Goal: Use online tool/utility: Utilize a website feature to perform a specific function

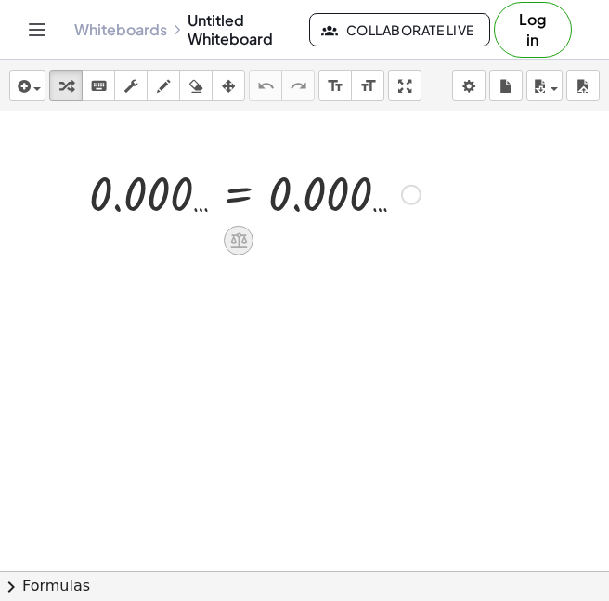
click at [229, 243] on icon at bounding box center [239, 240] width 20 height 20
click at [146, 198] on div at bounding box center [255, 193] width 350 height 61
click at [242, 244] on icon at bounding box center [239, 240] width 20 height 20
click at [150, 203] on div at bounding box center [255, 193] width 350 height 61
click at [153, 203] on div at bounding box center [255, 193] width 350 height 61
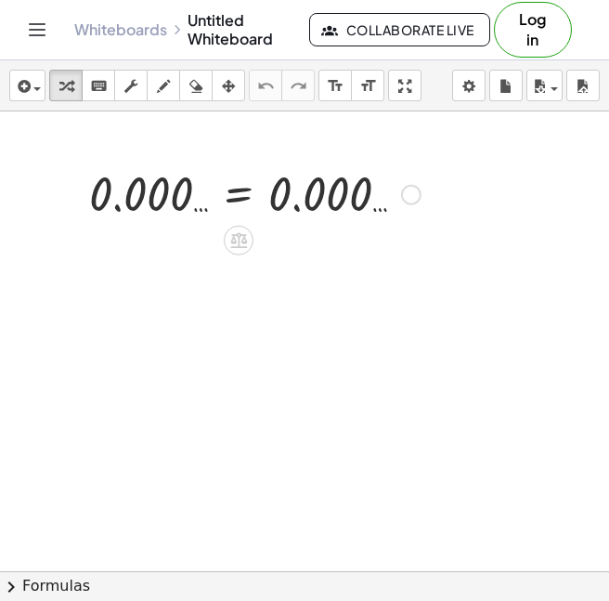
click at [409, 191] on div at bounding box center [411, 195] width 20 height 20
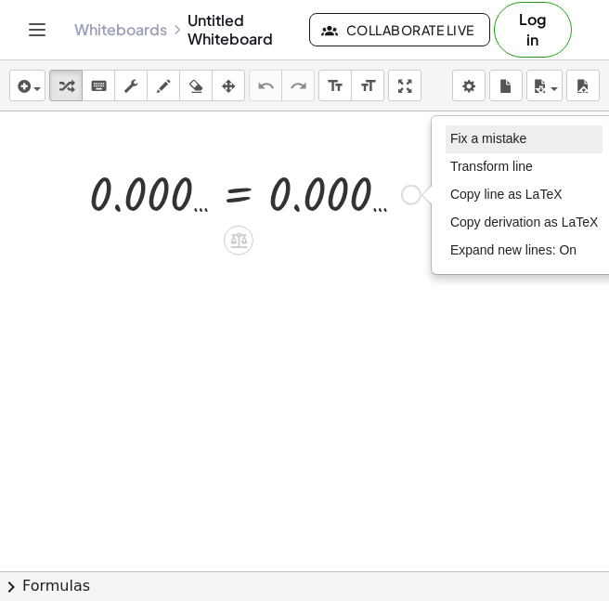
click at [513, 146] on span "Fix a mistake" at bounding box center [489, 138] width 76 height 15
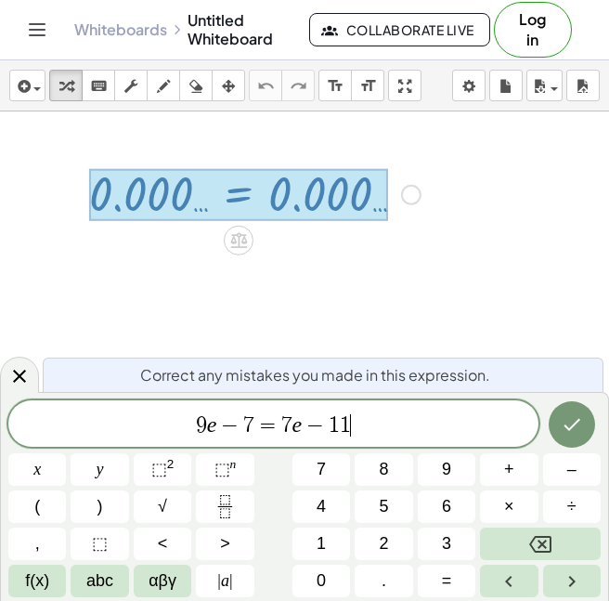
scroll to position [12, 0]
click at [555, 426] on button "Done" at bounding box center [572, 424] width 46 height 46
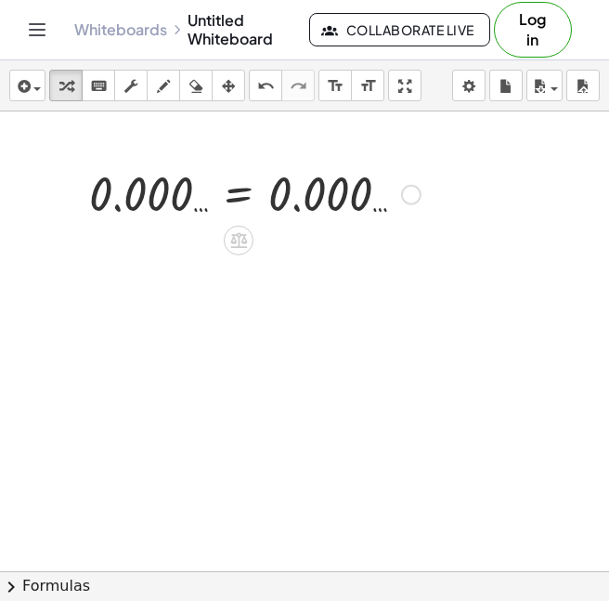
click at [195, 189] on div at bounding box center [255, 193] width 350 height 61
click at [407, 197] on div "Fix a mistake Transform line Copy line as LaTeX Copy derivation as LaTeX Expand…" at bounding box center [411, 195] width 20 height 20
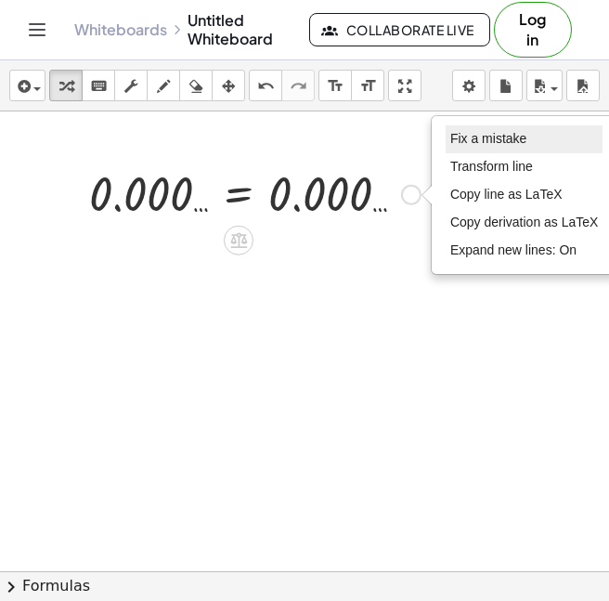
click at [453, 148] on li "Fix a mistake" at bounding box center [525, 139] width 158 height 28
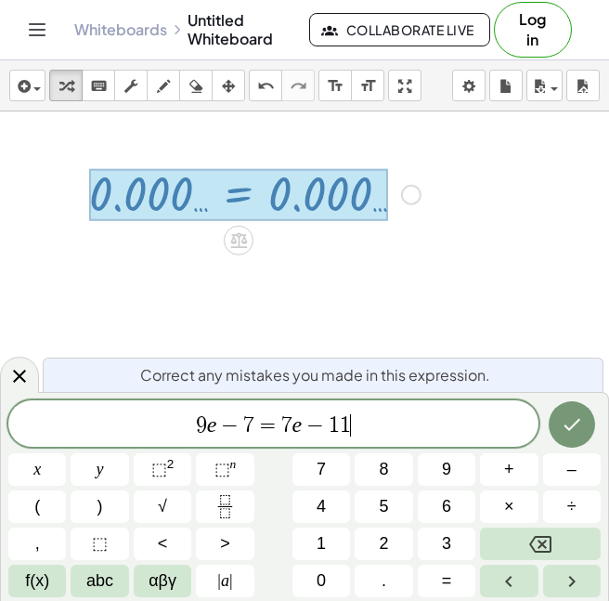
scroll to position [13, 0]
click at [19, 373] on icon at bounding box center [19, 376] width 13 height 13
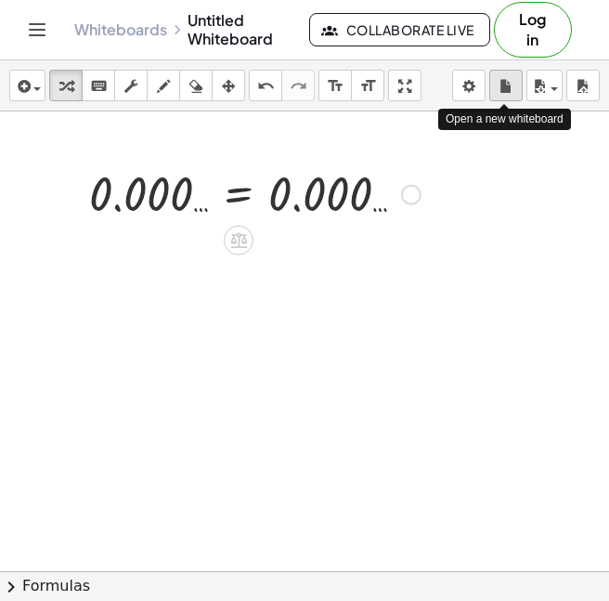
click at [501, 84] on icon "button" at bounding box center [506, 86] width 13 height 22
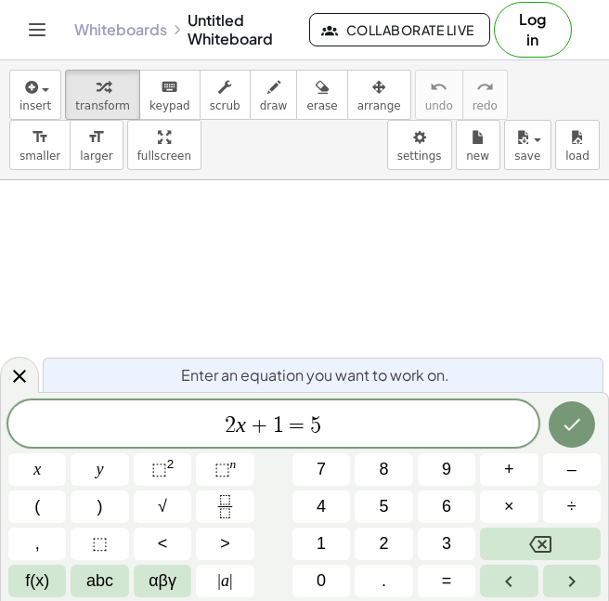
scroll to position [1, 0]
click at [336, 420] on span "2 x + 1 = 5" at bounding box center [273, 425] width 530 height 26
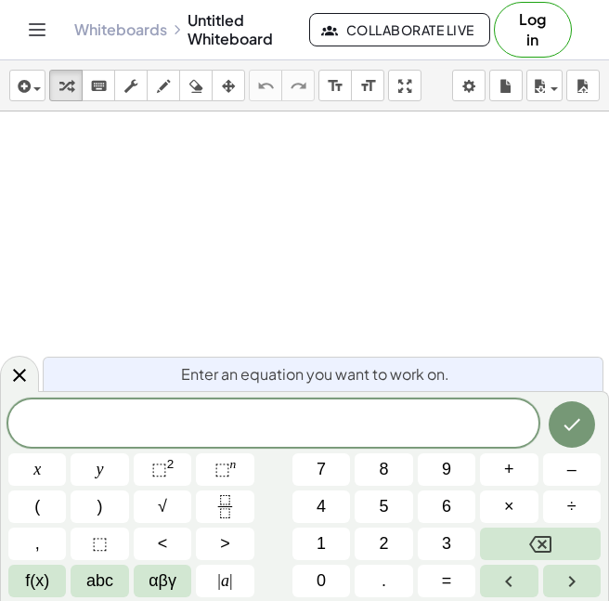
click at [221, 417] on span at bounding box center [273, 425] width 530 height 28
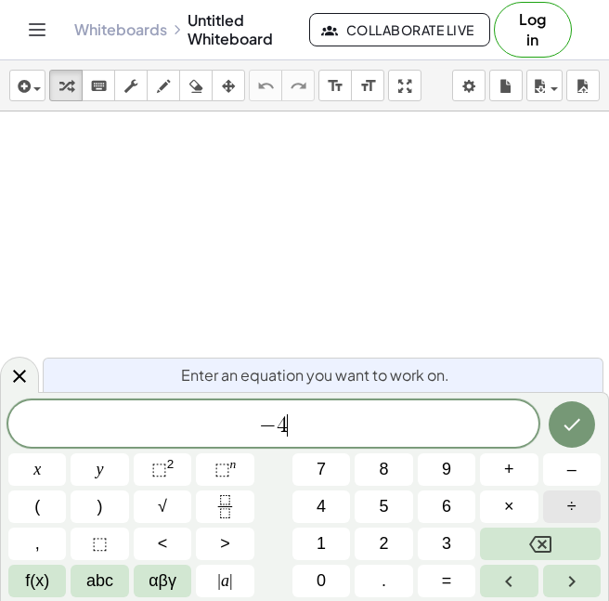
click at [578, 512] on button "÷" at bounding box center [572, 506] width 58 height 33
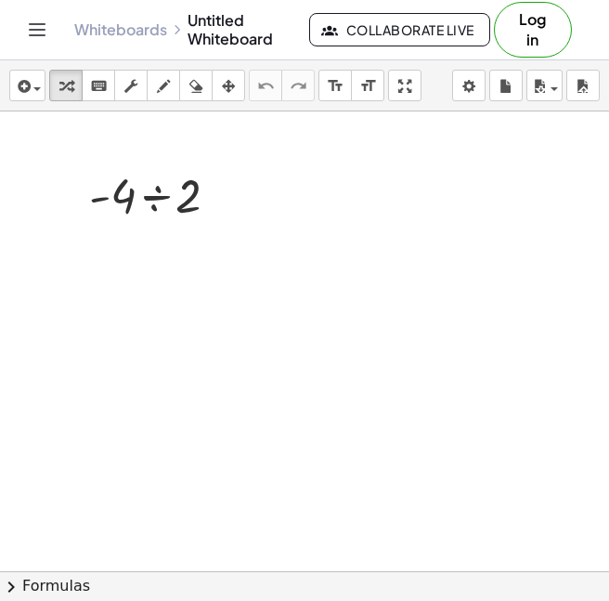
scroll to position [0, 0]
click at [165, 210] on div at bounding box center [161, 194] width 163 height 63
click at [500, 82] on icon "button" at bounding box center [506, 86] width 13 height 22
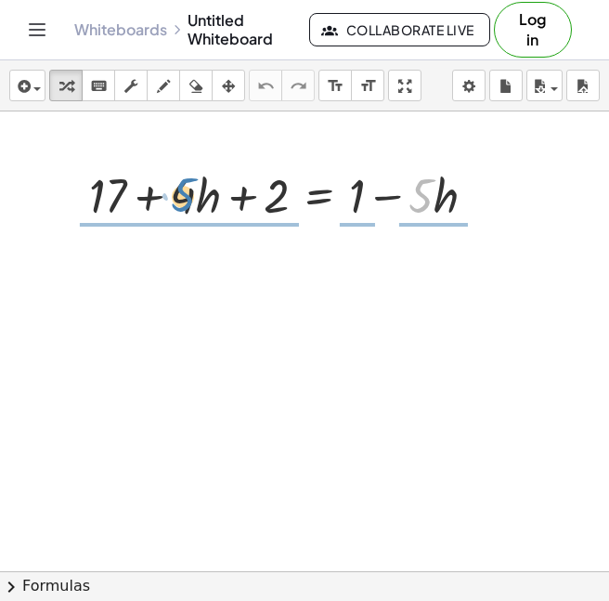
drag, startPoint x: 434, startPoint y: 193, endPoint x: 197, endPoint y: 194, distance: 236.9
click at [197, 194] on div at bounding box center [290, 194] width 421 height 63
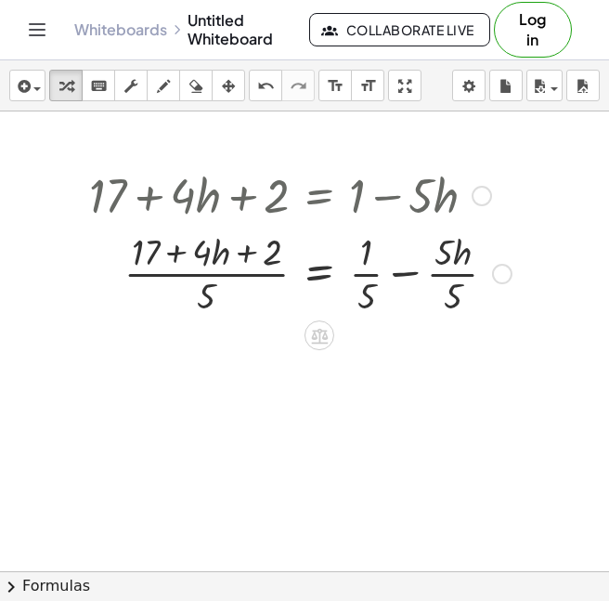
click at [361, 271] on div at bounding box center [300, 272] width 441 height 93
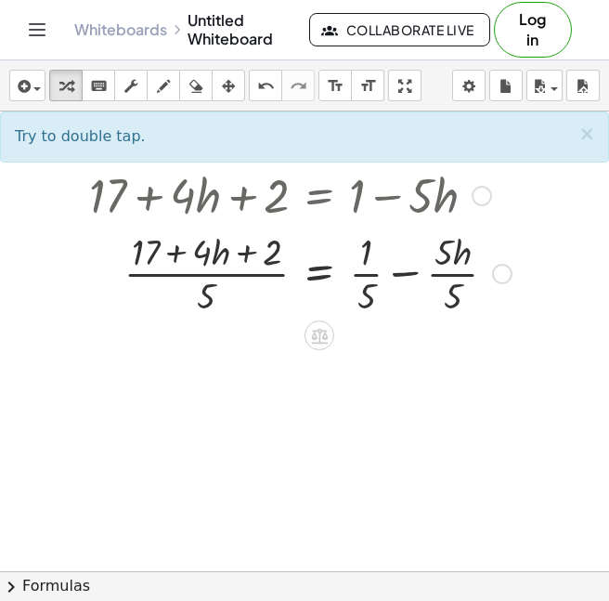
click at [368, 270] on div at bounding box center [300, 272] width 441 height 93
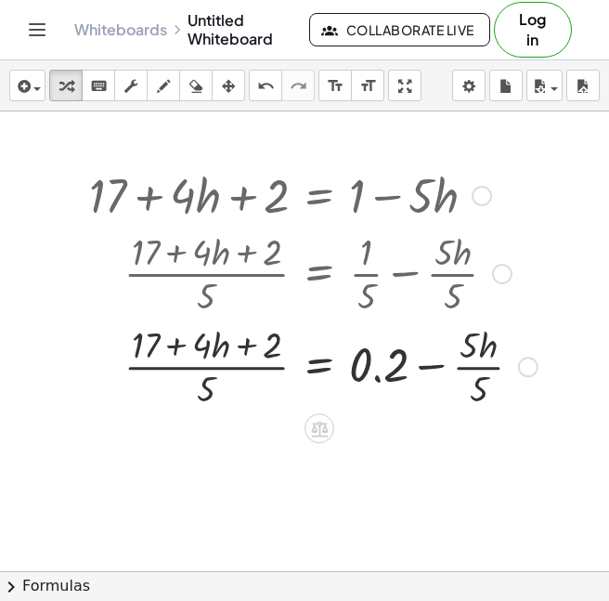
click at [480, 368] on div at bounding box center [313, 365] width 467 height 93
click at [480, 368] on div at bounding box center [300, 365] width 441 height 93
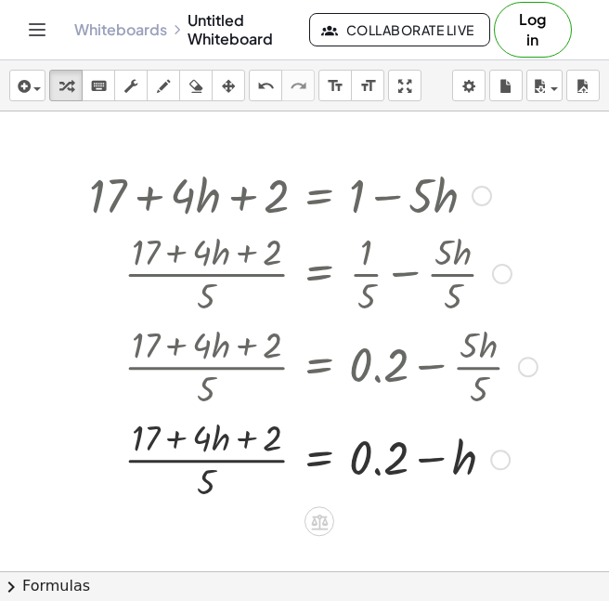
click at [259, 441] on div at bounding box center [313, 458] width 467 height 93
click at [237, 460] on div at bounding box center [313, 458] width 467 height 93
click at [200, 479] on div at bounding box center [313, 458] width 467 height 93
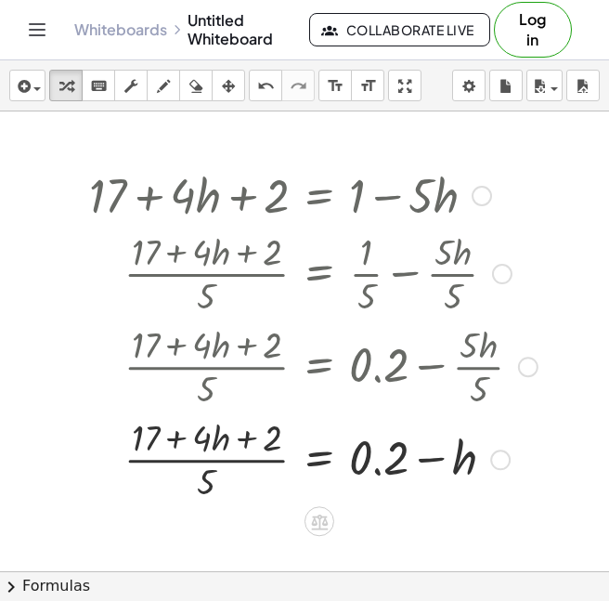
click at [200, 479] on div at bounding box center [313, 458] width 467 height 93
click at [220, 456] on div at bounding box center [313, 458] width 467 height 93
click at [247, 59] on div at bounding box center [304, 59] width 609 height 1
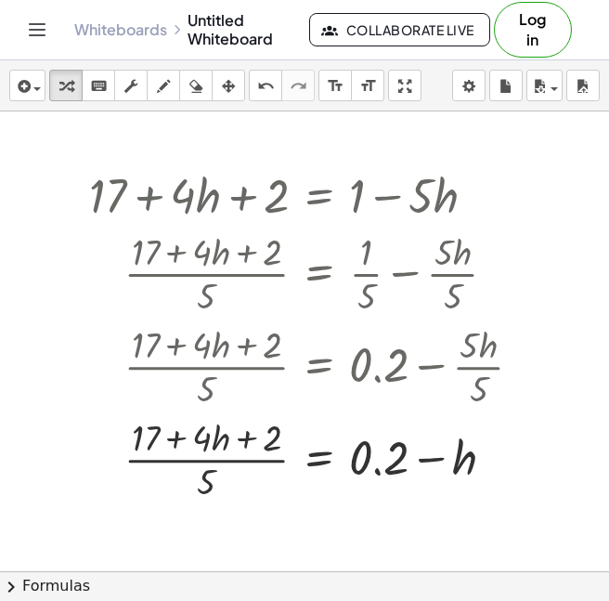
click at [247, 59] on div at bounding box center [304, 59] width 609 height 1
click at [500, 88] on icon "button" at bounding box center [506, 86] width 13 height 22
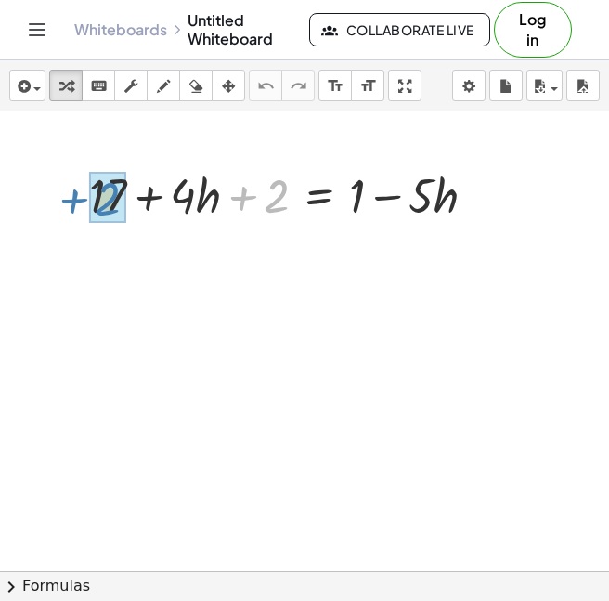
drag, startPoint x: 281, startPoint y: 201, endPoint x: 118, endPoint y: 203, distance: 162.6
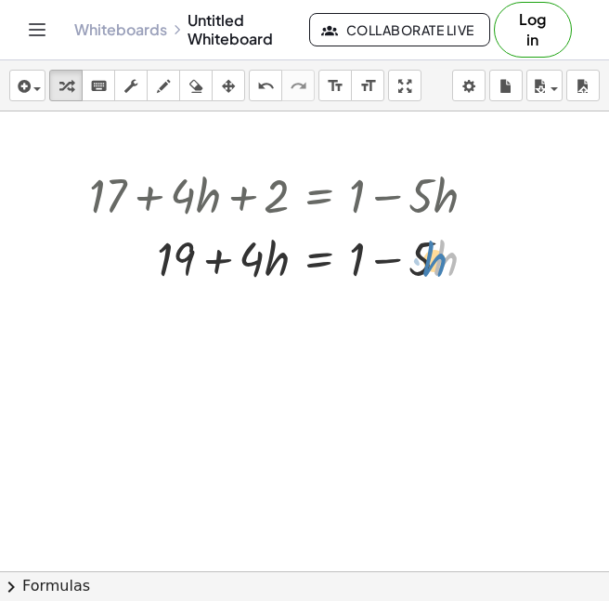
click at [428, 260] on div at bounding box center [290, 257] width 421 height 63
drag, startPoint x: 253, startPoint y: 264, endPoint x: 429, endPoint y: 263, distance: 176.5
click at [429, 263] on div at bounding box center [290, 257] width 421 height 63
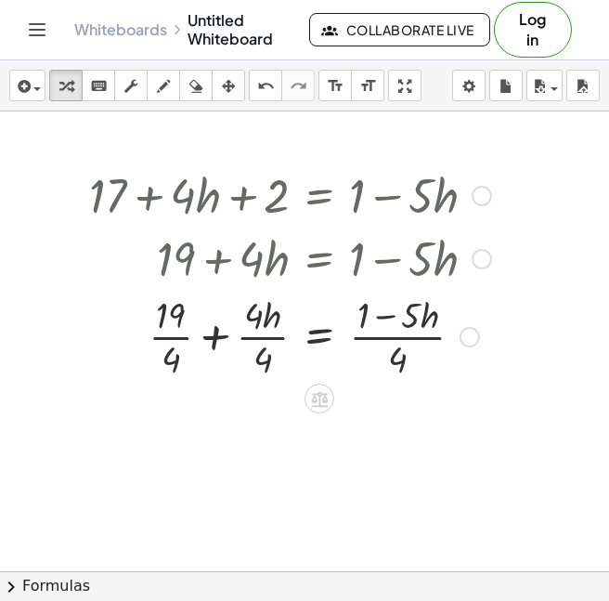
click at [184, 335] on div at bounding box center [290, 335] width 421 height 93
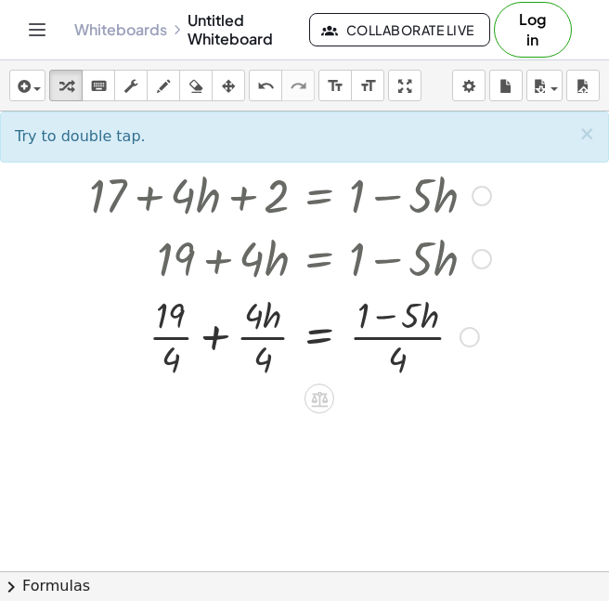
click at [184, 335] on div at bounding box center [290, 335] width 421 height 93
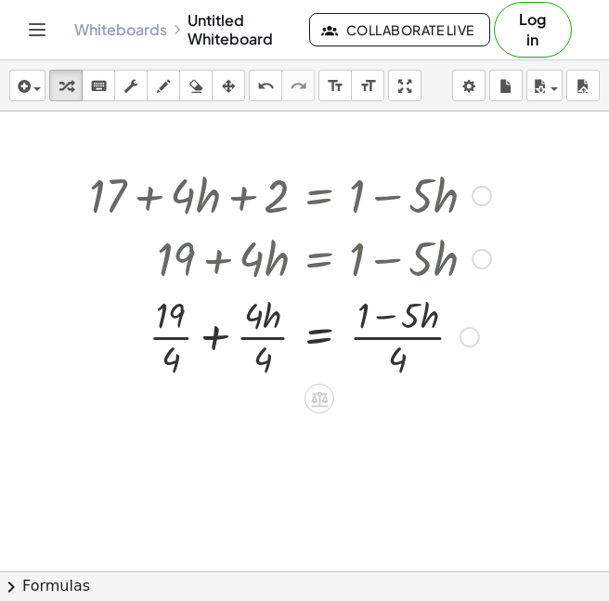
click at [184, 335] on div at bounding box center [290, 335] width 421 height 93
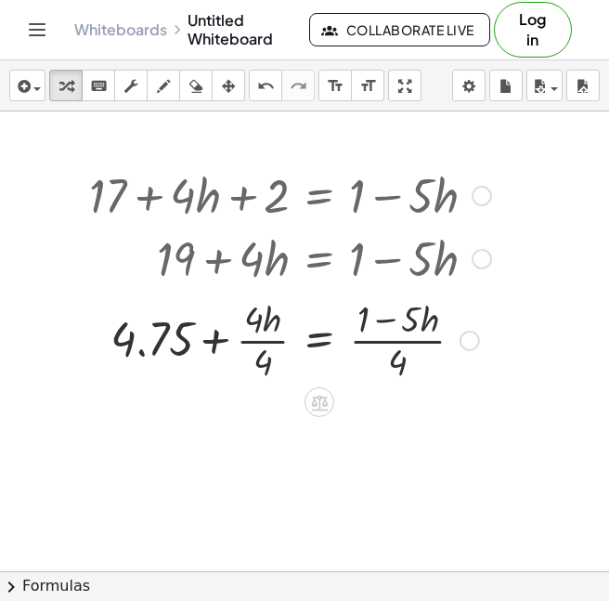
click at [246, 338] on div at bounding box center [310, 335] width 382 height 93
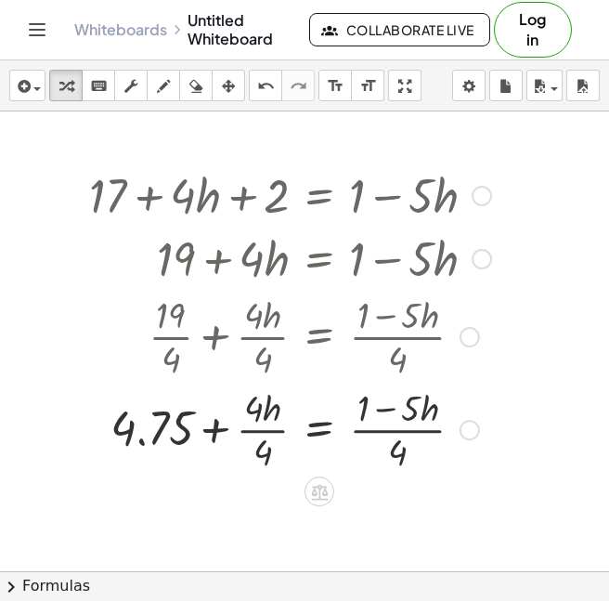
click at [246, 338] on div at bounding box center [310, 335] width 382 height 93
click at [271, 431] on div at bounding box center [290, 428] width 421 height 93
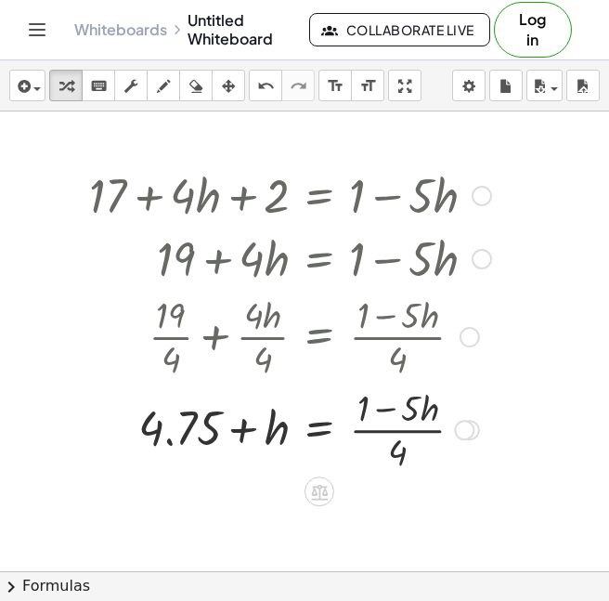
click at [419, 418] on div at bounding box center [290, 428] width 421 height 93
click at [408, 408] on div at bounding box center [290, 428] width 421 height 93
click at [399, 430] on div at bounding box center [290, 428] width 421 height 93
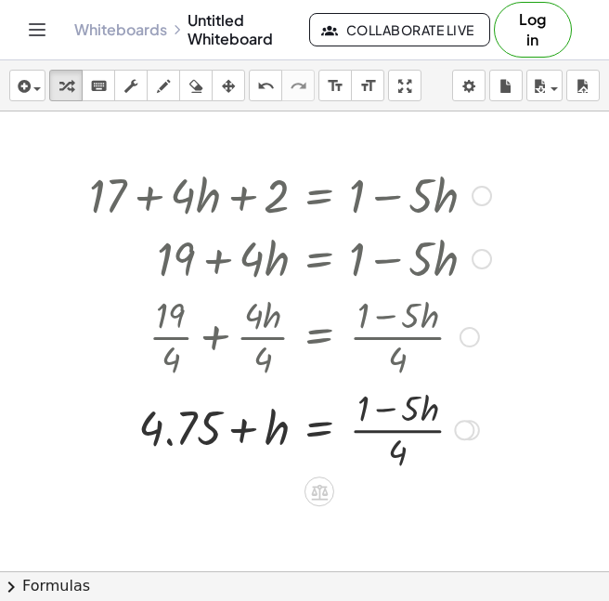
click at [461, 430] on div at bounding box center [464, 430] width 20 height 20
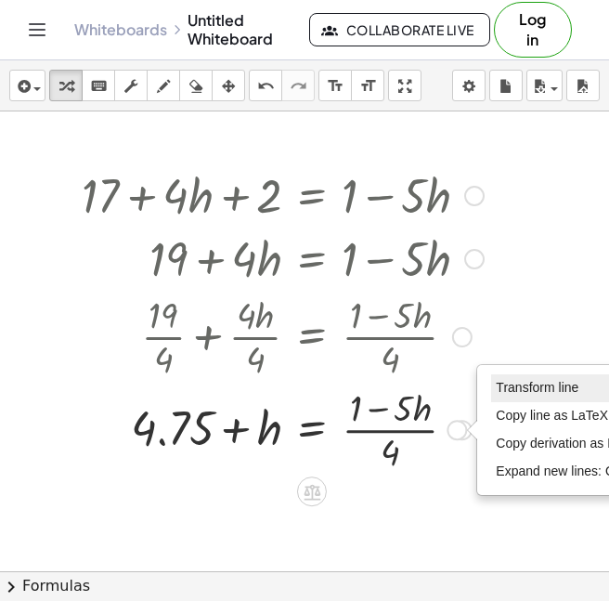
scroll to position [0, 8]
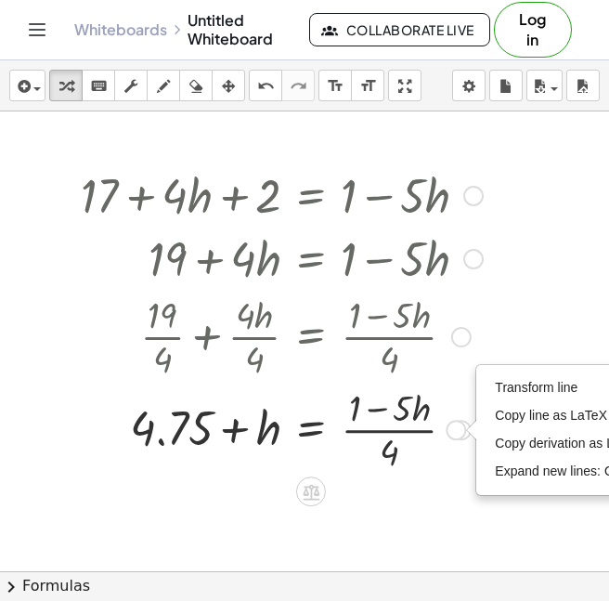
click at [462, 372] on div at bounding box center [282, 335] width 421 height 93
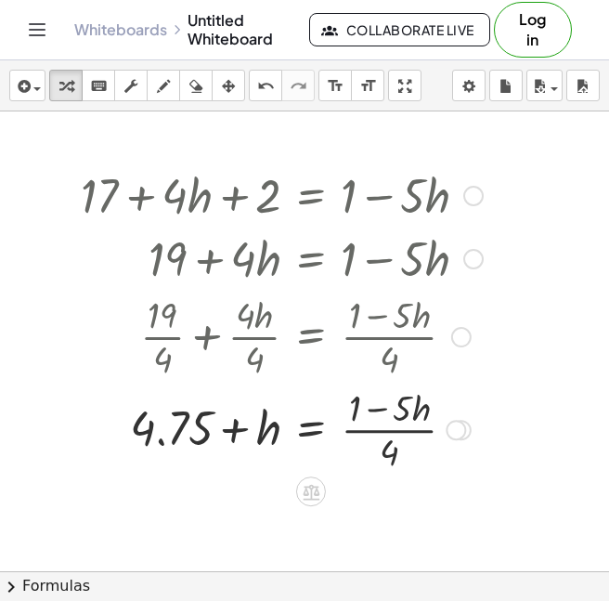
scroll to position [0, 0]
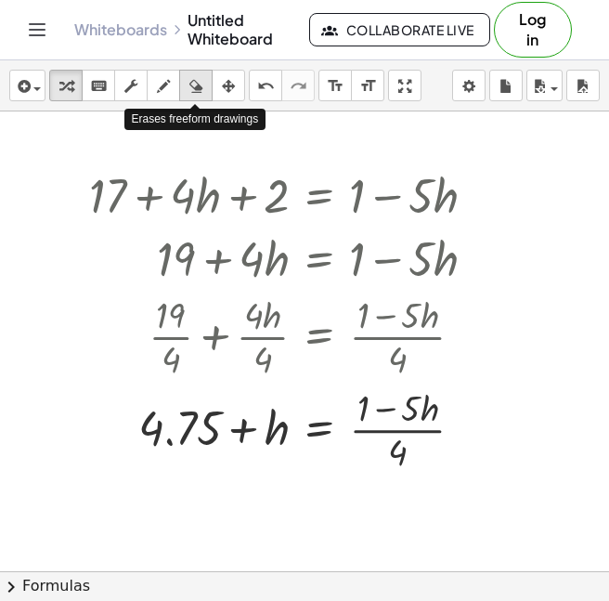
click at [196, 88] on icon "button" at bounding box center [195, 86] width 13 height 22
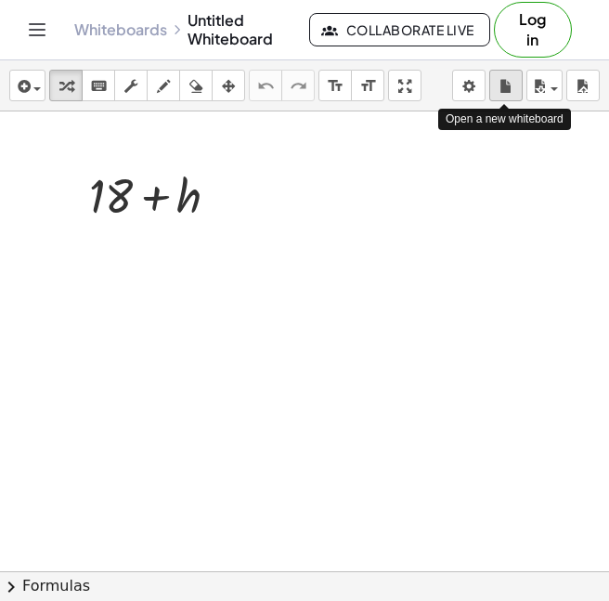
click at [507, 93] on icon "button" at bounding box center [506, 86] width 13 height 22
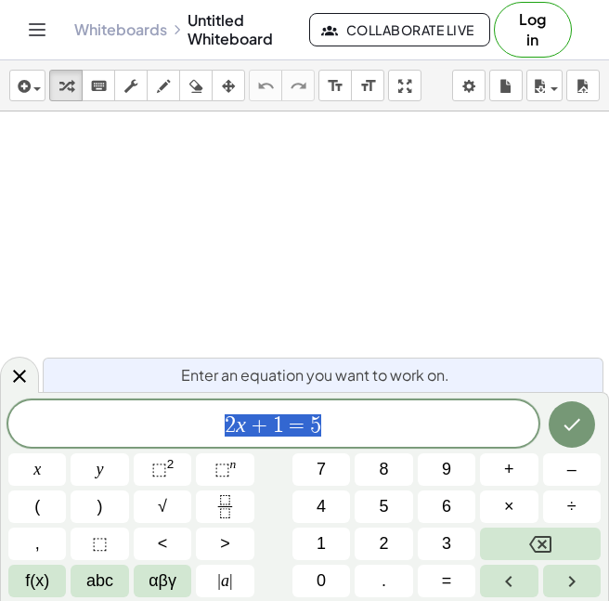
scroll to position [1, 0]
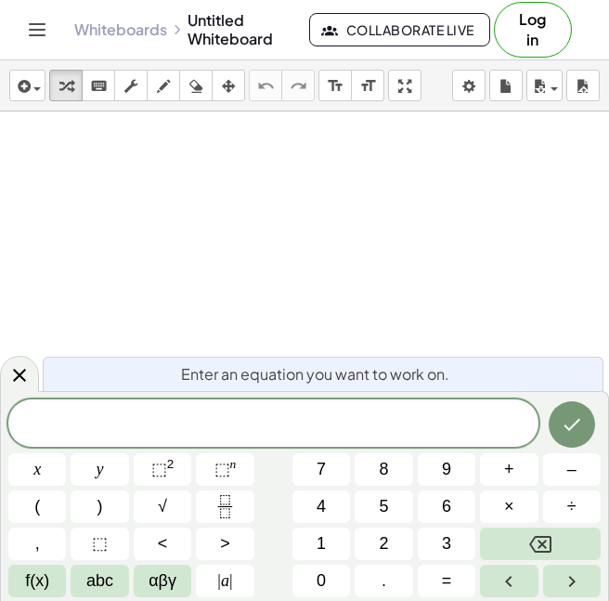
click at [189, 422] on span at bounding box center [273, 425] width 530 height 28
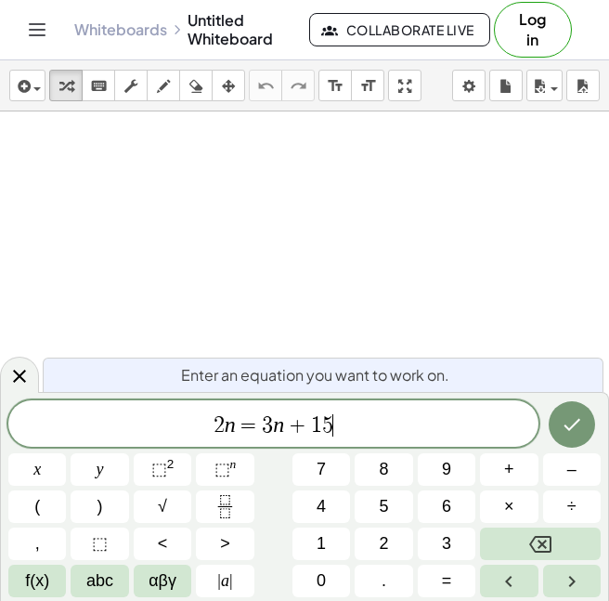
scroll to position [0, 0]
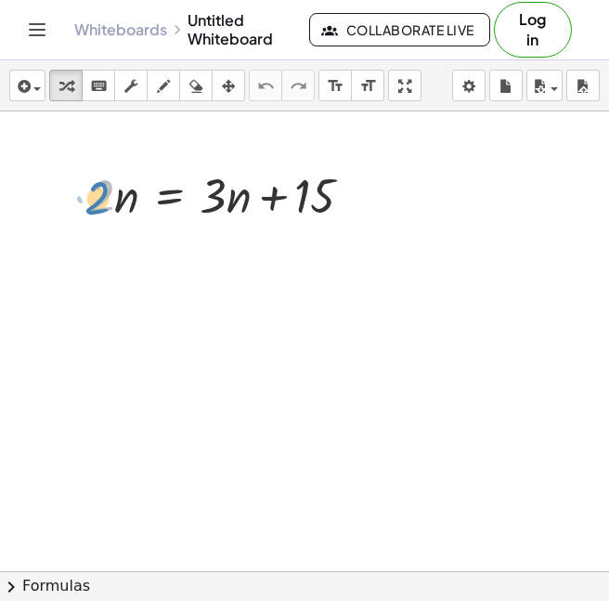
click at [94, 187] on div at bounding box center [228, 194] width 297 height 63
drag, startPoint x: 310, startPoint y: 192, endPoint x: 417, endPoint y: 176, distance: 108.1
click at [417, 176] on div "+ 15 · 2 · 2 · n = + · 3 · n + 15" at bounding box center [304, 571] width 609 height 920
click at [236, 271] on div at bounding box center [304, 571] width 609 height 920
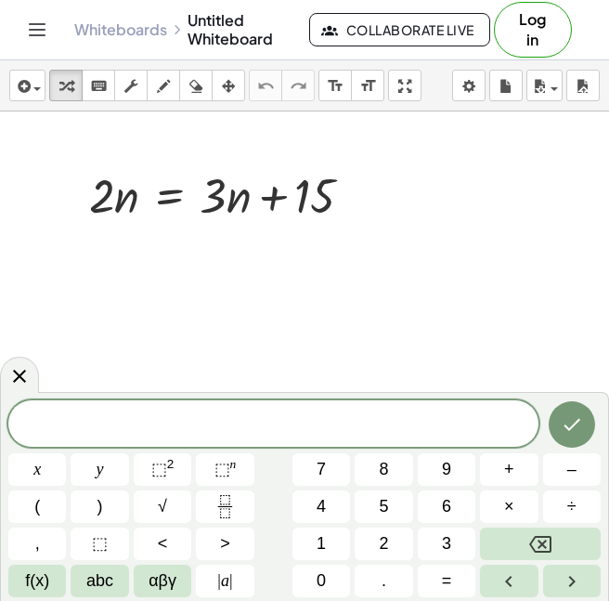
click at [166, 245] on div at bounding box center [304, 571] width 609 height 920
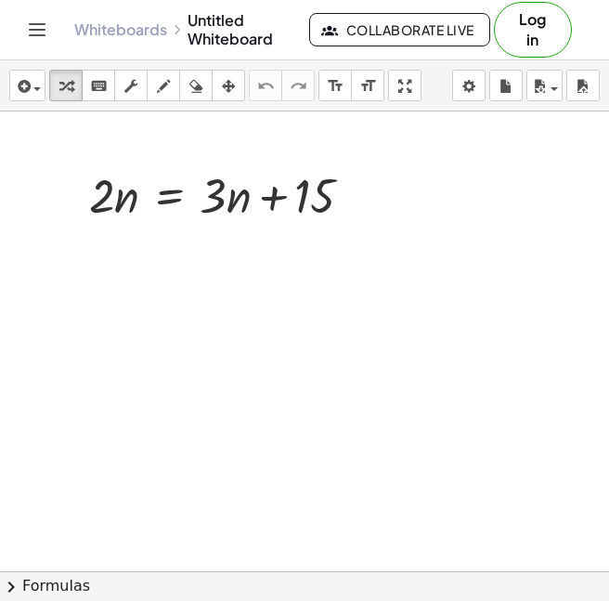
click at [166, 245] on div at bounding box center [304, 571] width 609 height 920
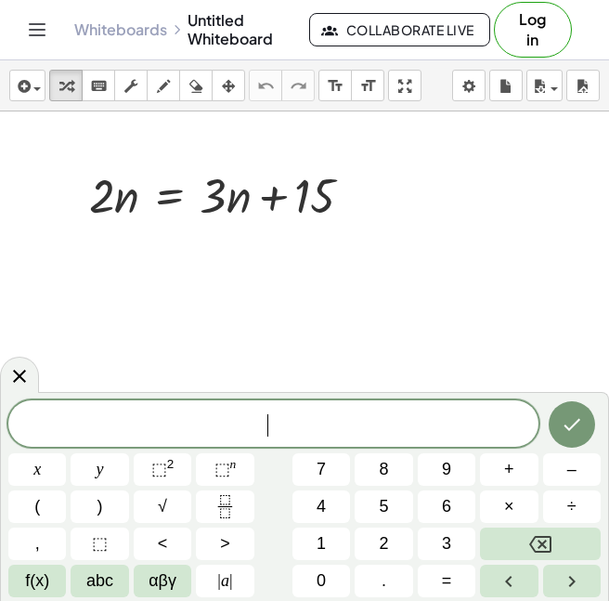
click at [177, 244] on div at bounding box center [304, 571] width 609 height 920
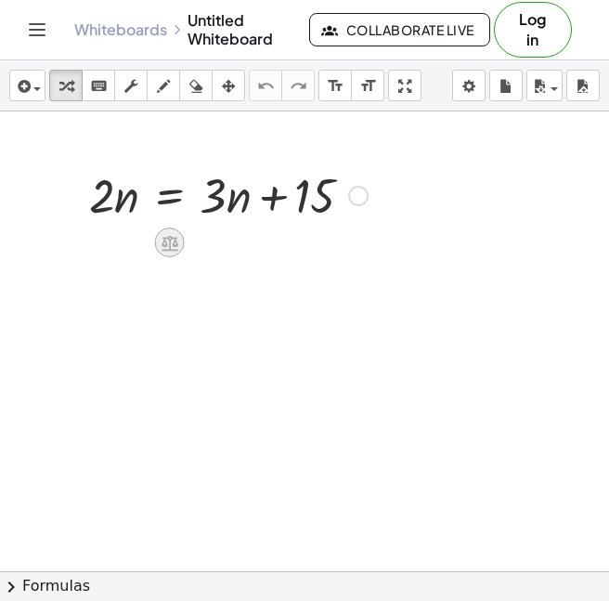
click at [164, 240] on icon at bounding box center [170, 243] width 17 height 16
click at [236, 237] on icon at bounding box center [244, 242] width 17 height 17
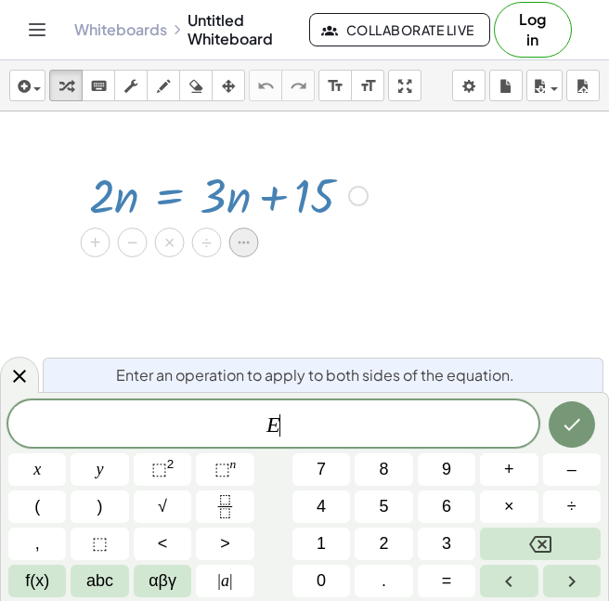
scroll to position [10, 0]
click at [412, 314] on div at bounding box center [304, 571] width 609 height 920
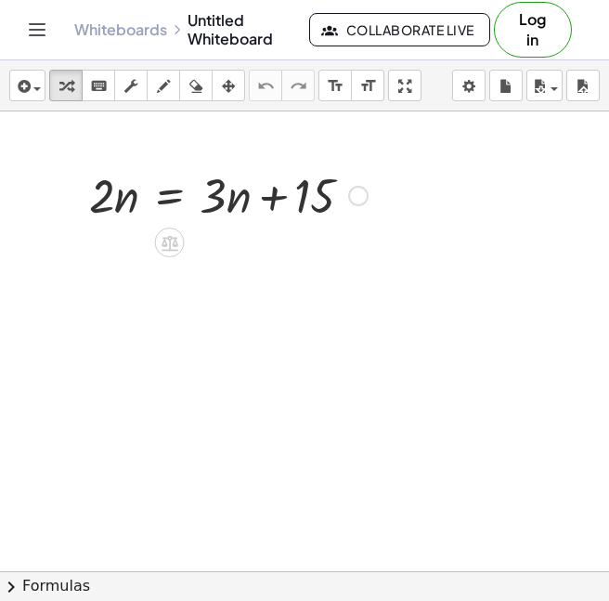
click at [359, 190] on div at bounding box center [358, 196] width 20 height 20
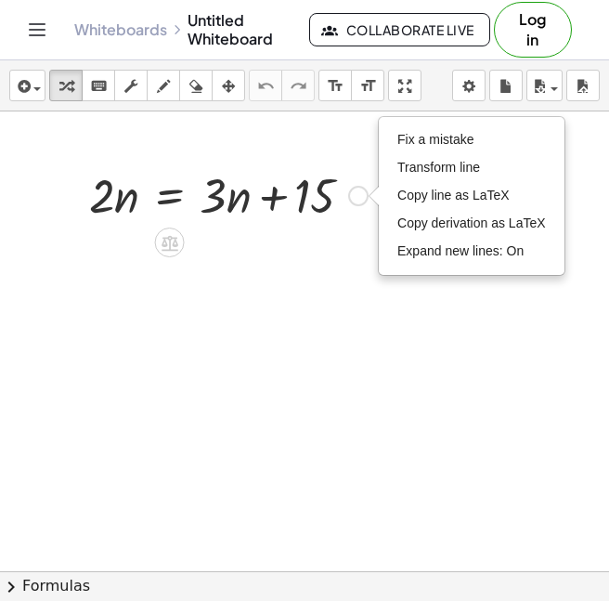
click at [346, 220] on div at bounding box center [228, 194] width 297 height 63
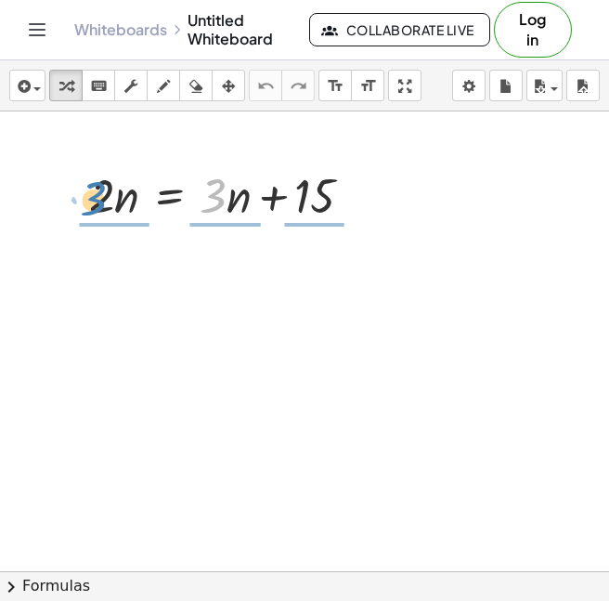
drag, startPoint x: 204, startPoint y: 198, endPoint x: 81, endPoint y: 201, distance: 123.6
click at [81, 201] on div "· 3 · 2 · n = + · 3 · n + 15 Fix a mistake Transform line Copy line as LaTeX Co…" at bounding box center [221, 194] width 320 height 72
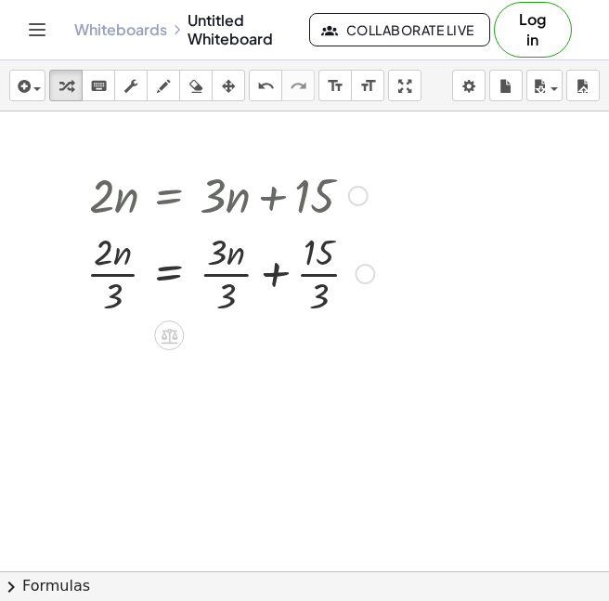
click at [118, 273] on div at bounding box center [230, 272] width 307 height 93
click at [206, 274] on div at bounding box center [230, 272] width 307 height 93
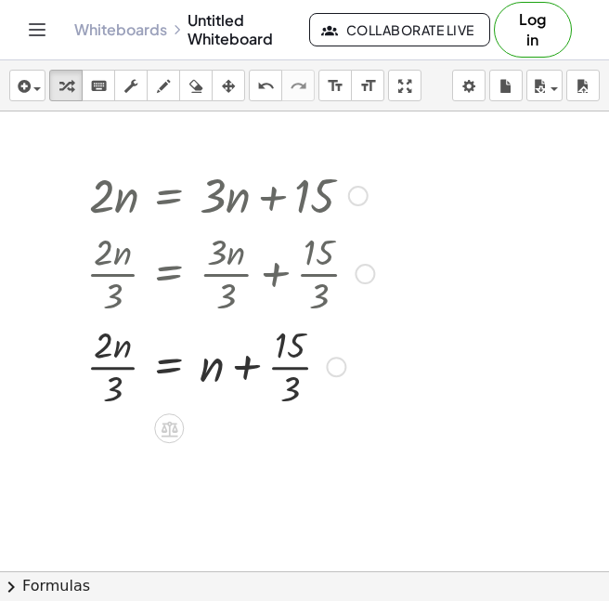
click at [285, 354] on div at bounding box center [230, 365] width 307 height 93
click at [334, 370] on div "Fix a mistake Transform line Copy line as LaTeX Copy derivation as LaTeX Expand…" at bounding box center [336, 367] width 20 height 20
